Goal: Task Accomplishment & Management: Use online tool/utility

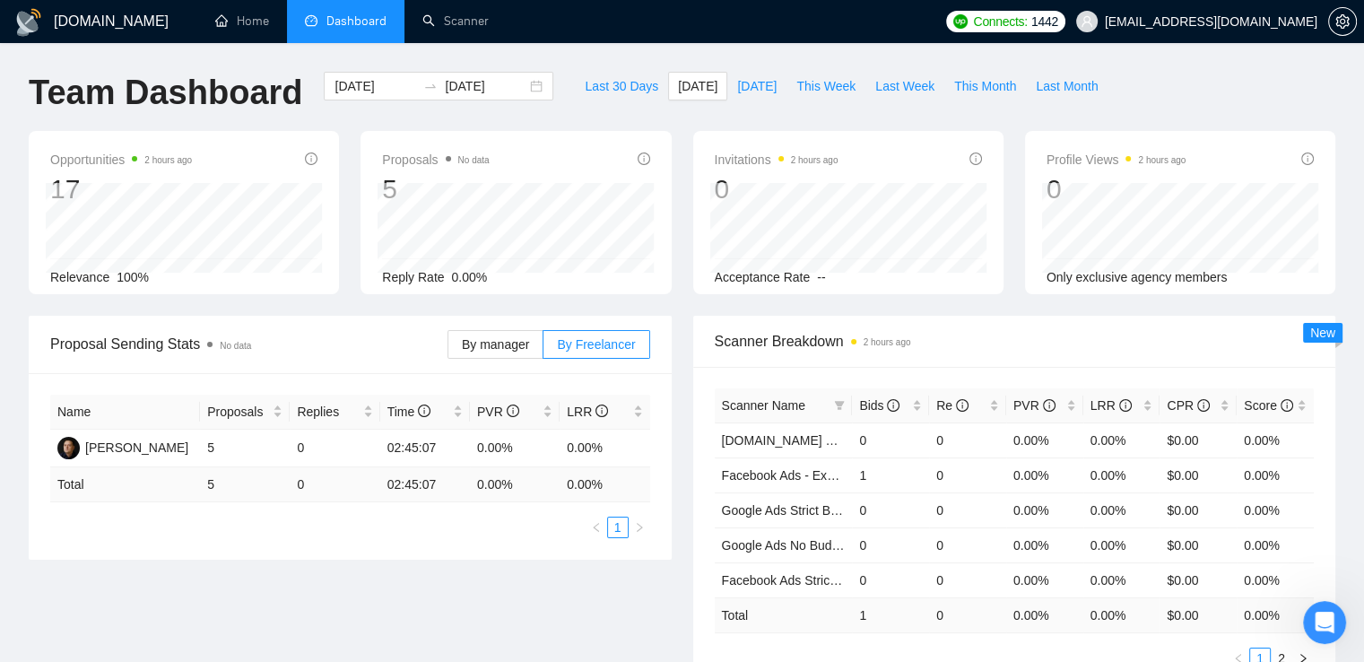
scroll to position [249, 0]
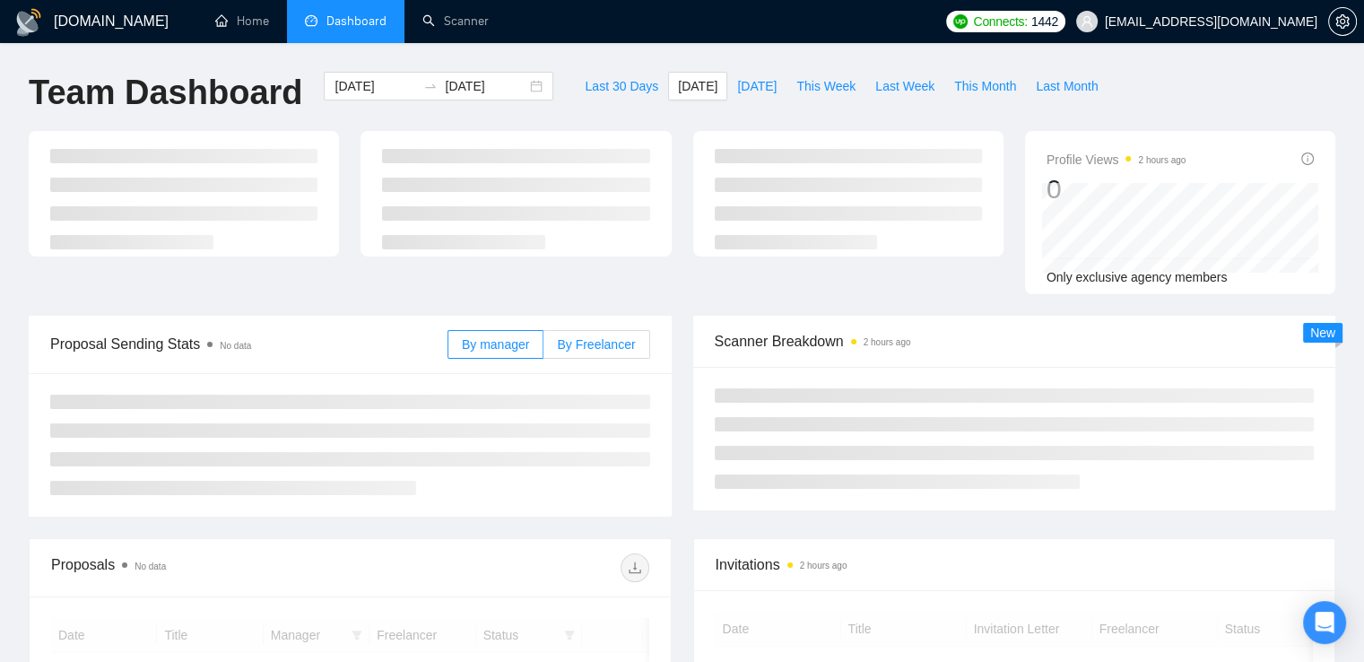
click at [605, 316] on div "By manager By Freelancer" at bounding box center [548, 344] width 203 height 57
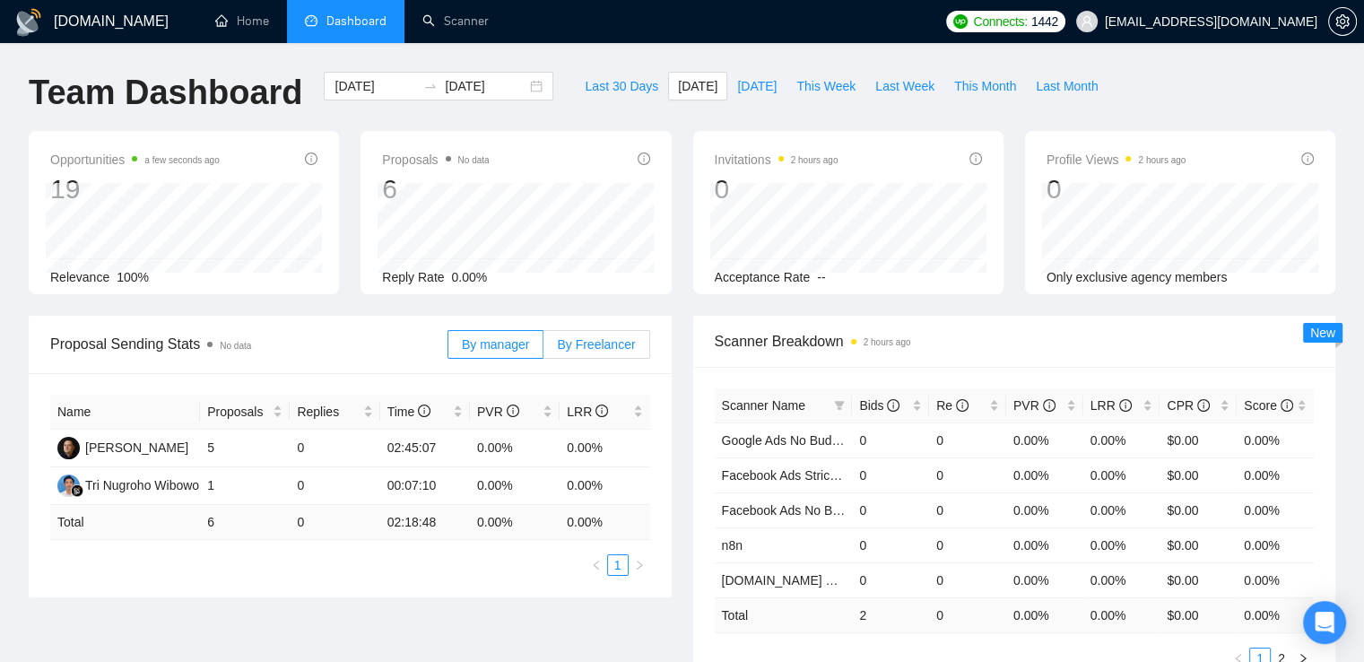
click at [598, 349] on span "By Freelancer" at bounding box center [596, 344] width 78 height 14
click at [543, 349] on input "By Freelancer" at bounding box center [543, 349] width 0 height 0
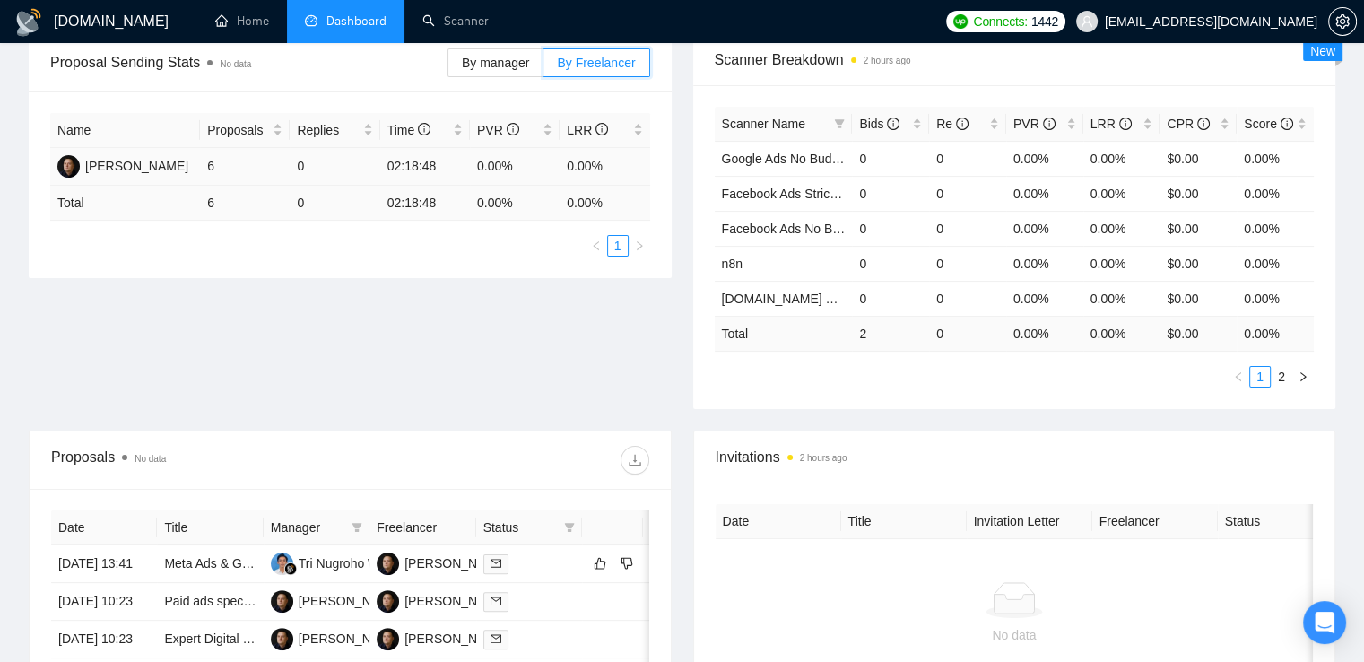
scroll to position [359, 0]
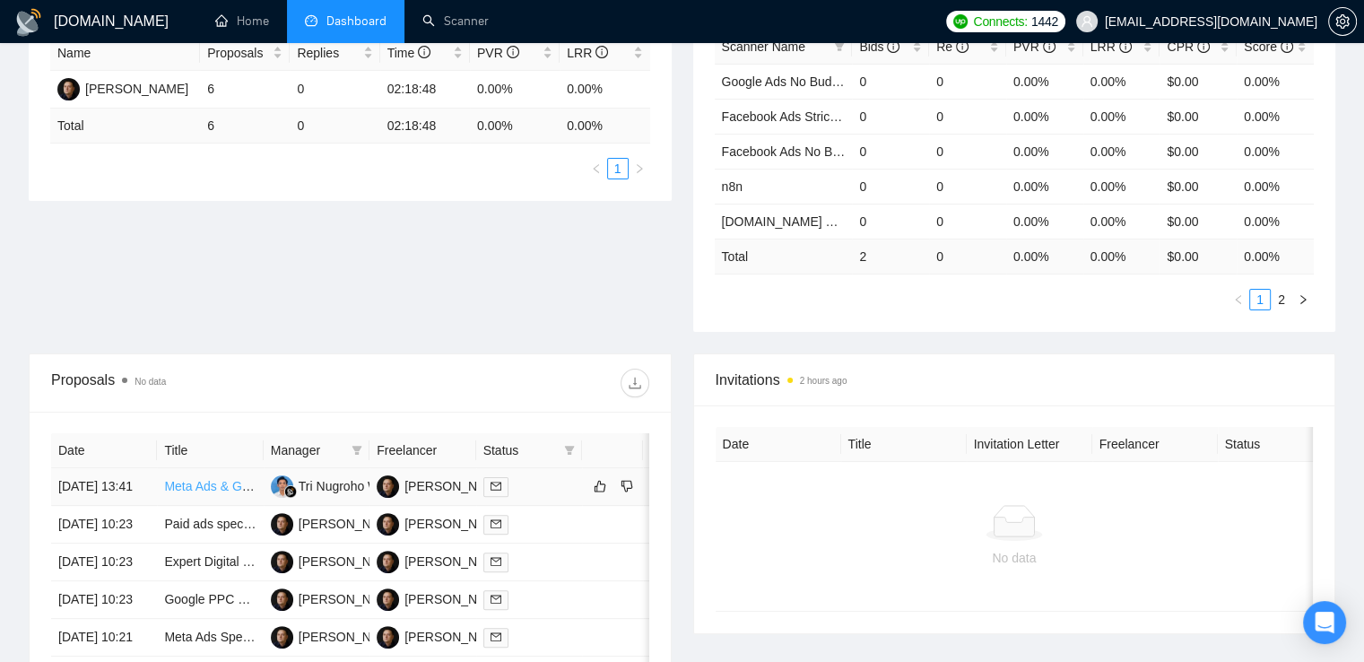
click at [212, 493] on link "Meta Ads & Google Ads Junior Specialist" at bounding box center [278, 486] width 228 height 14
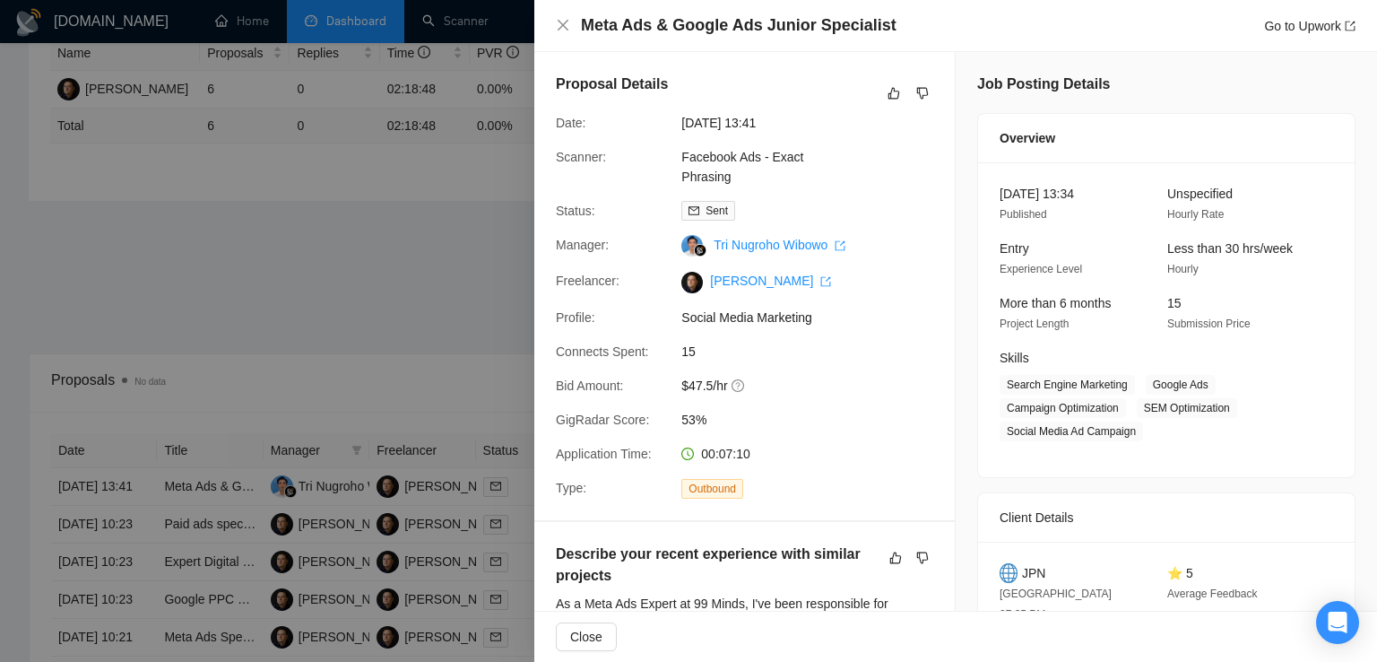
click at [541, 22] on div "Meta Ads & Google Ads Junior Specialist Go to Upwork" at bounding box center [955, 26] width 843 height 52
click at [560, 26] on icon "close" at bounding box center [563, 25] width 14 height 14
